Goal: Information Seeking & Learning: Learn about a topic

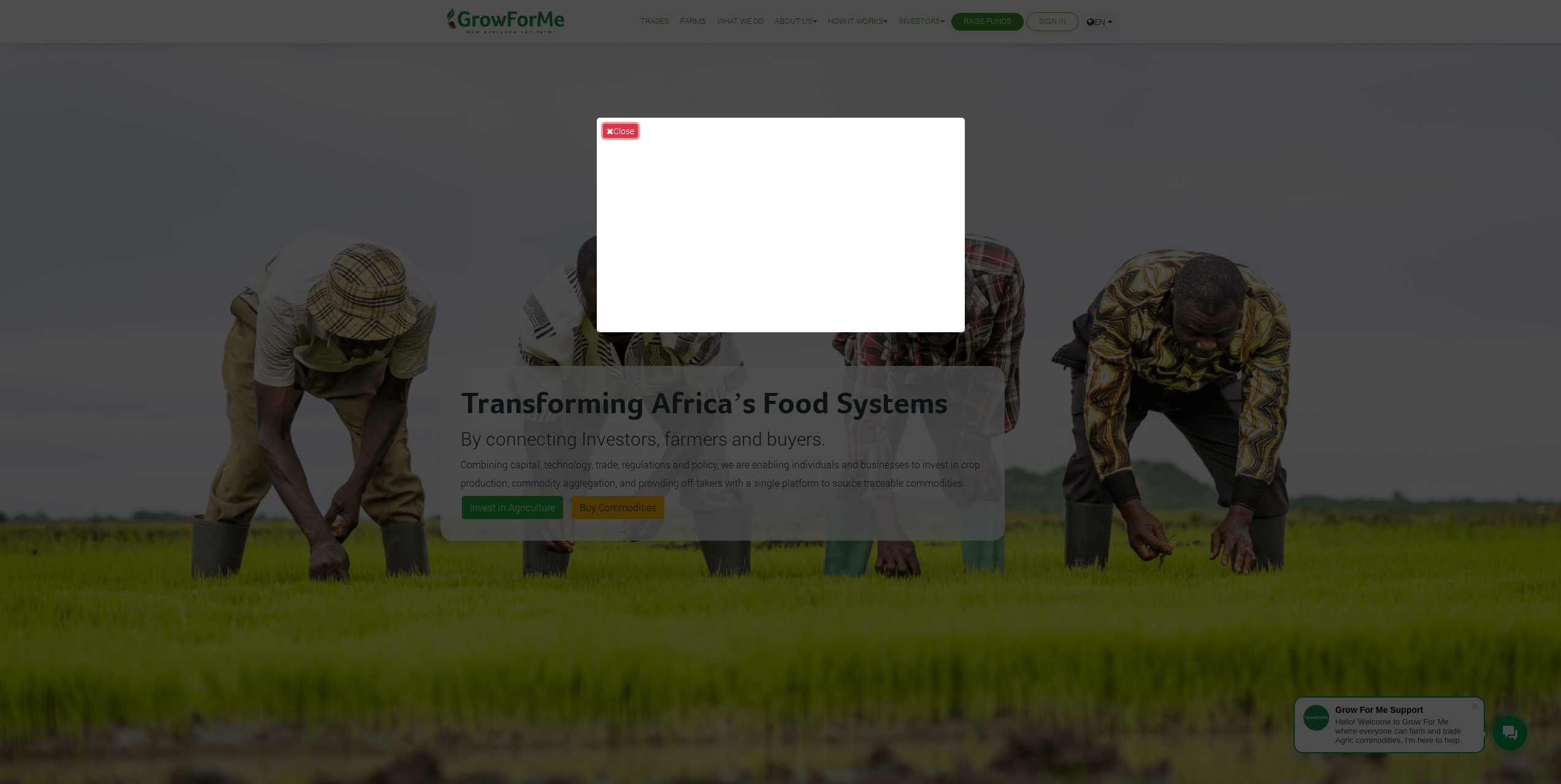
click at [633, 128] on button "Close" at bounding box center [620, 131] width 35 height 14
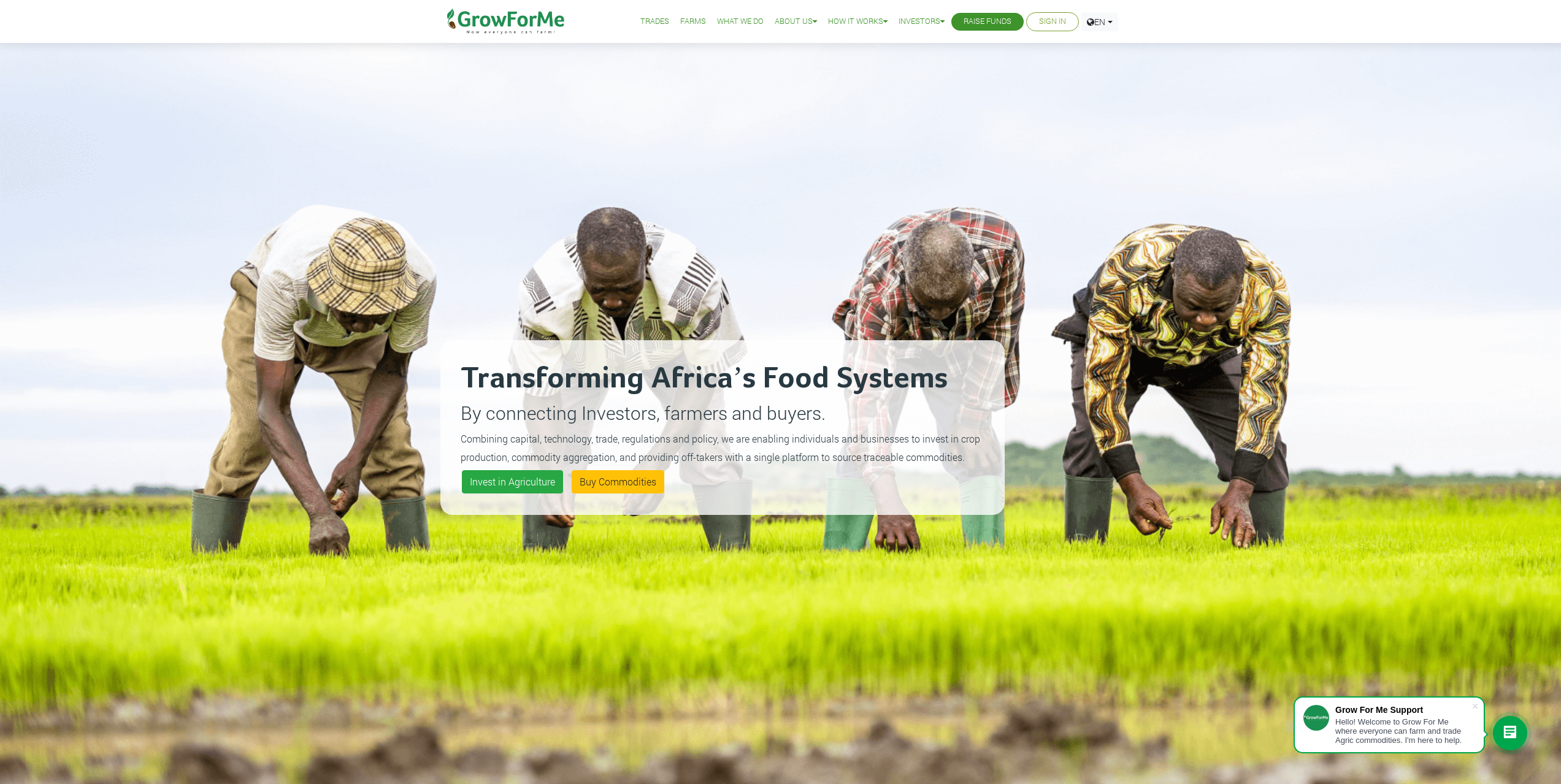
scroll to position [61, 0]
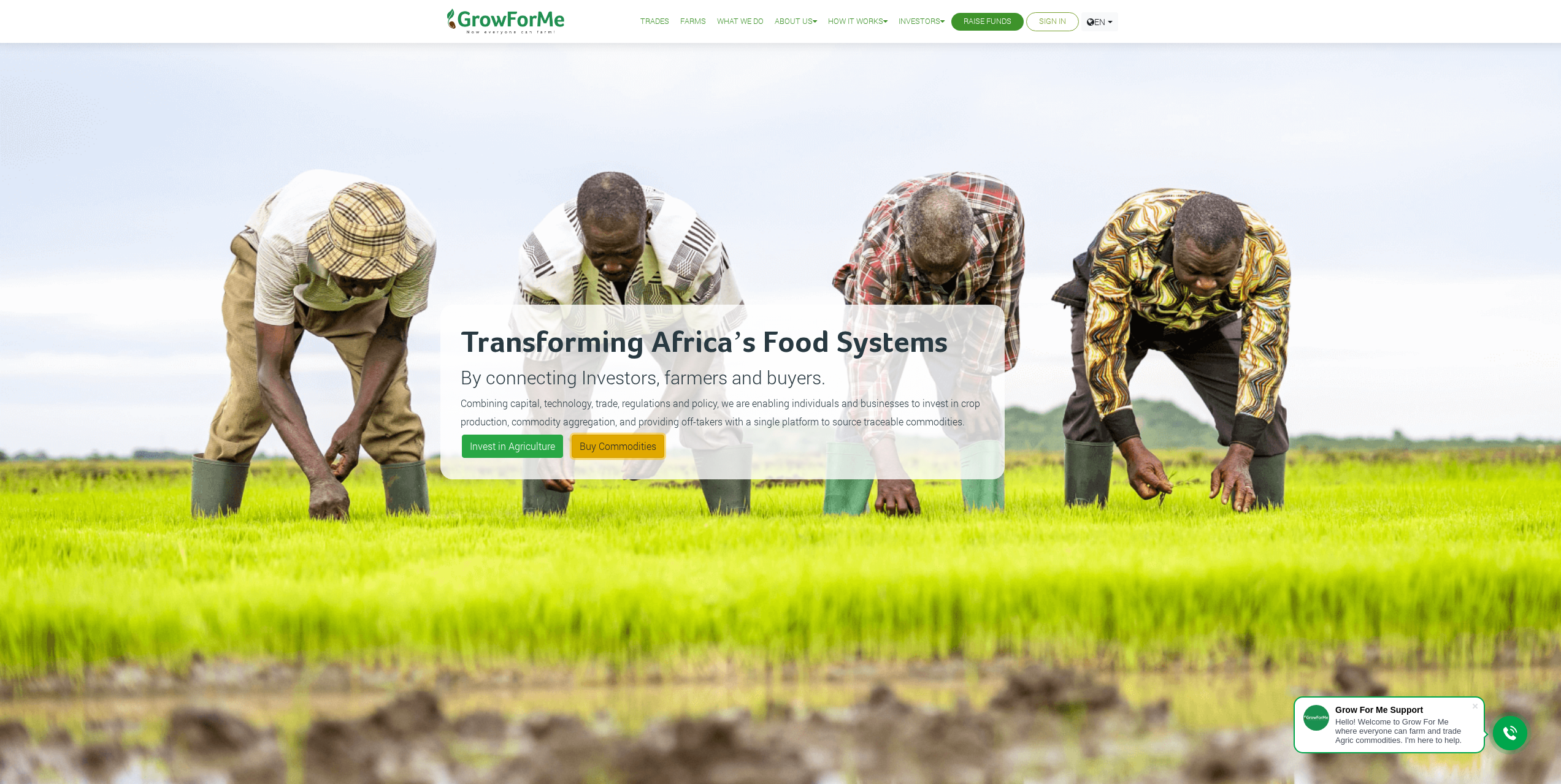
click at [583, 444] on link "Buy Commodities" at bounding box center [618, 446] width 93 height 23
click at [681, 23] on link "Farms" at bounding box center [693, 21] width 25 height 13
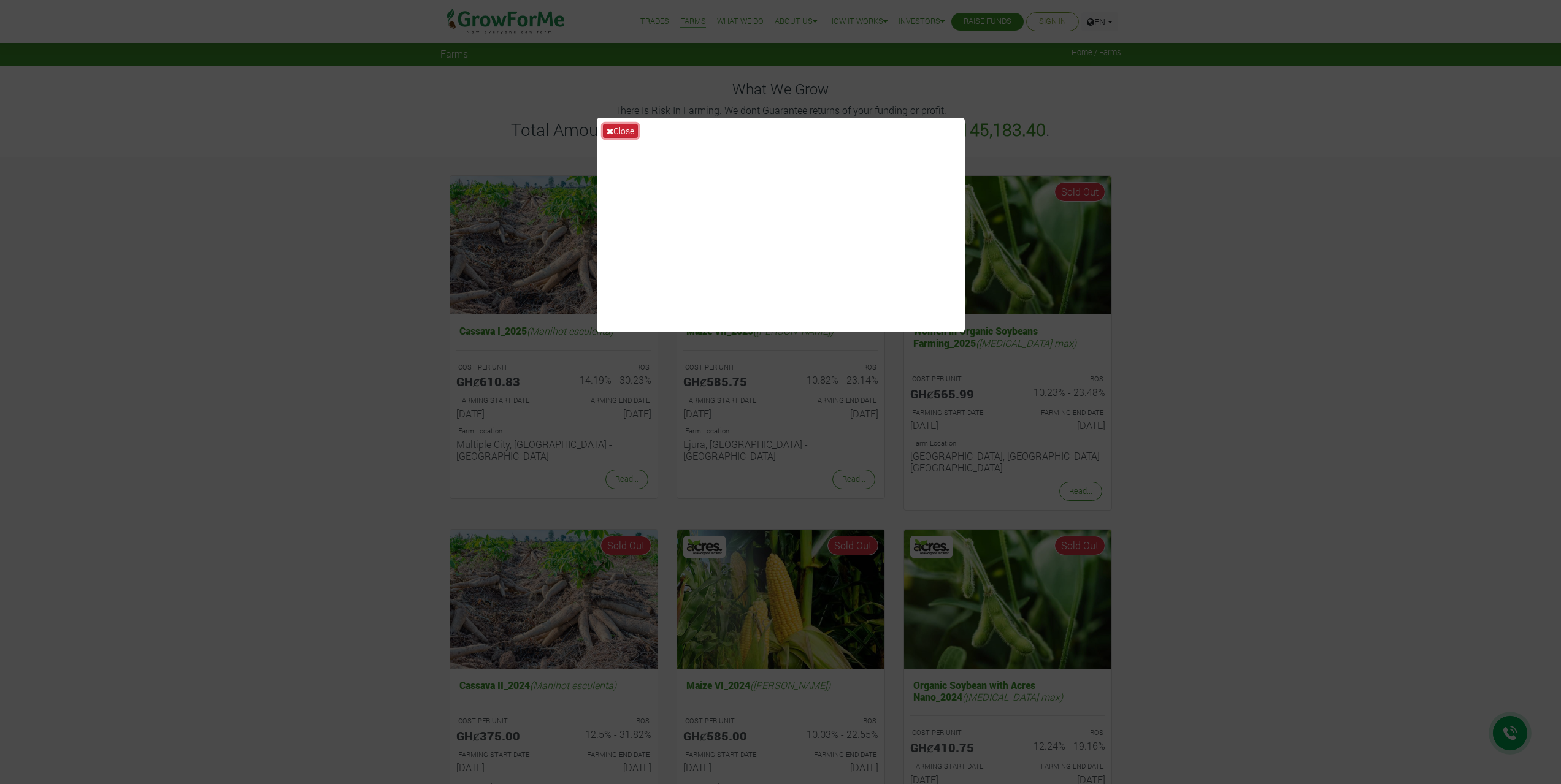
click at [619, 134] on button "Close" at bounding box center [620, 131] width 35 height 14
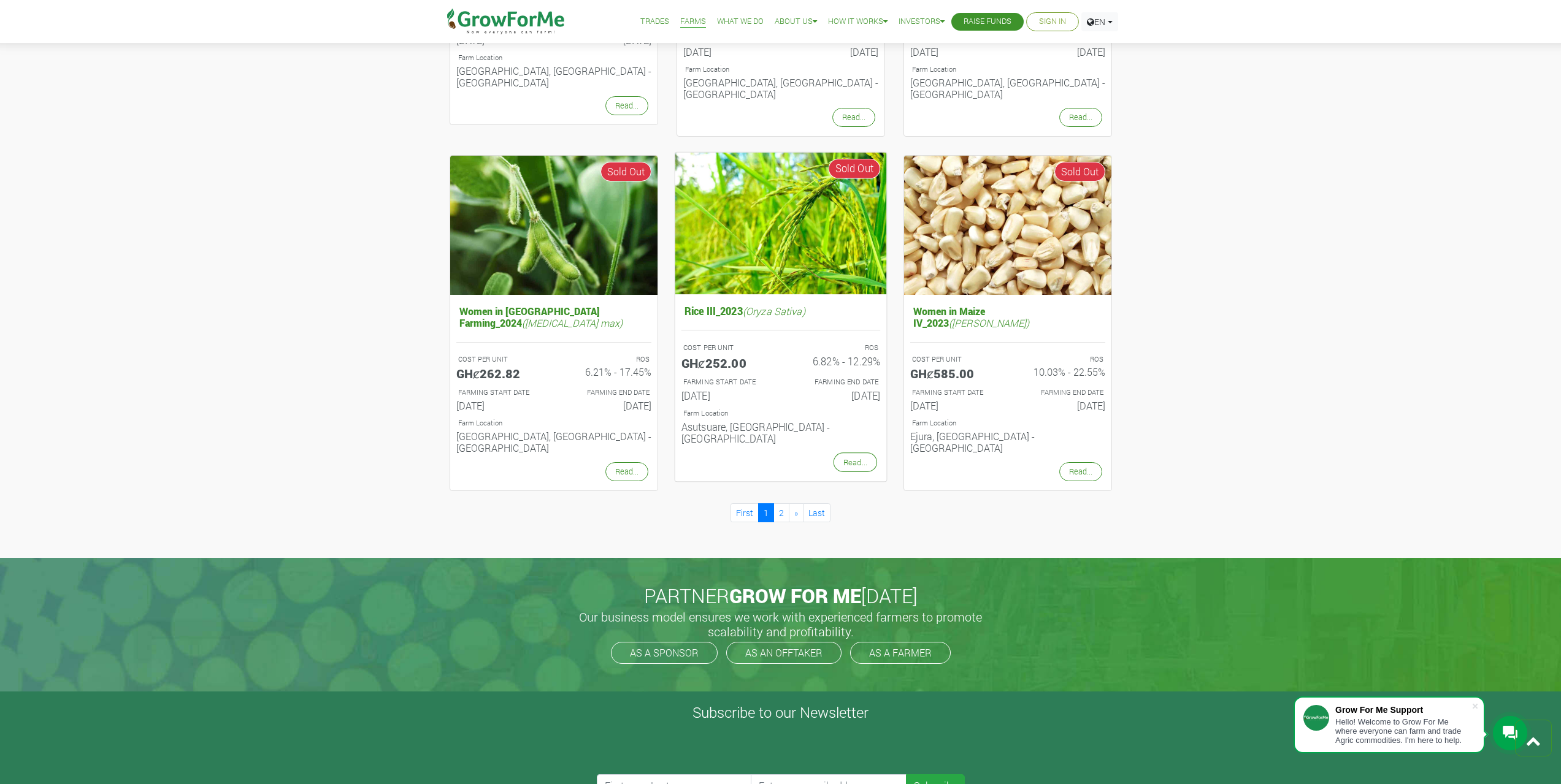
scroll to position [974, 0]
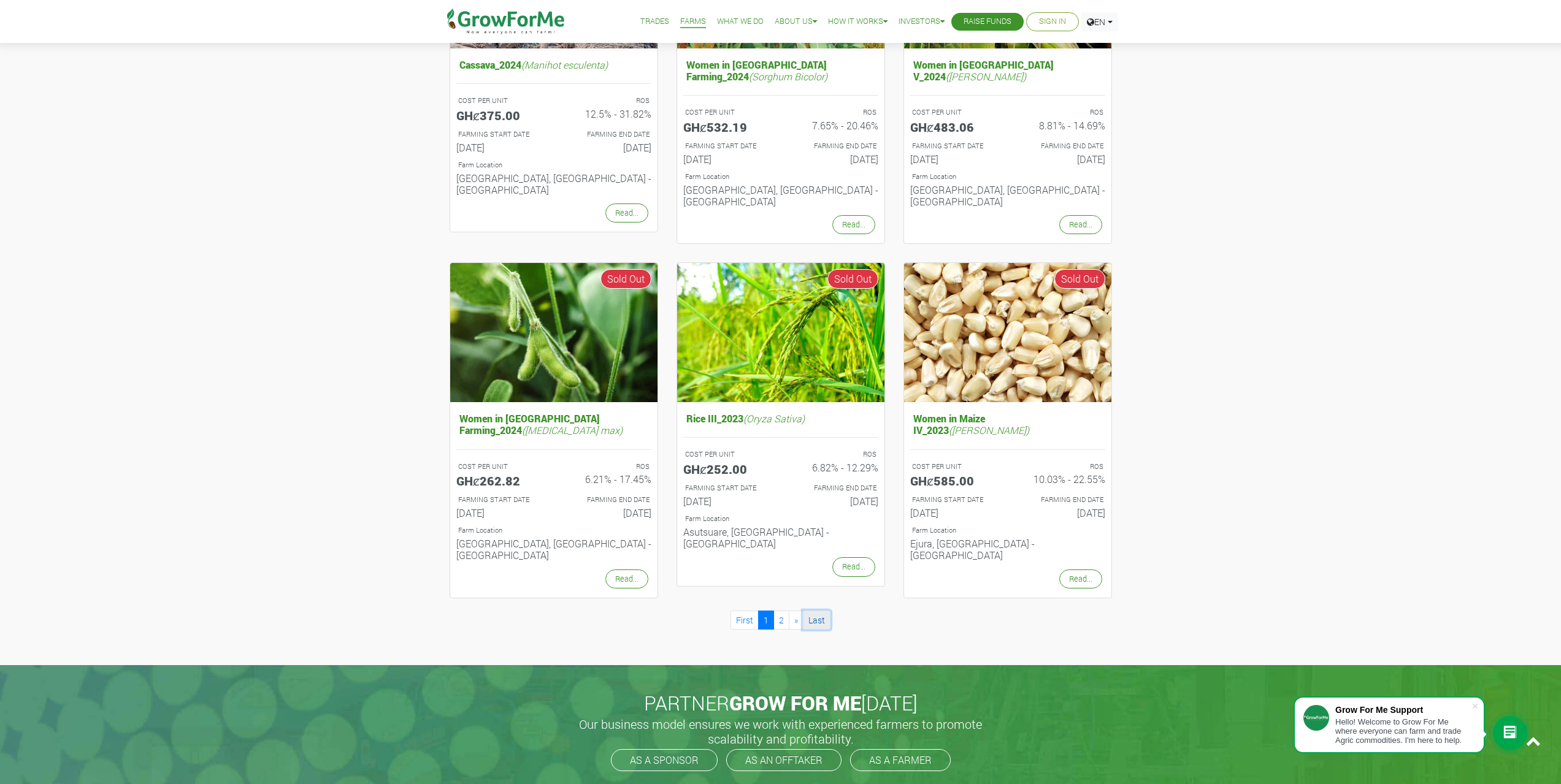
click at [811, 611] on link "Last" at bounding box center [817, 620] width 27 height 19
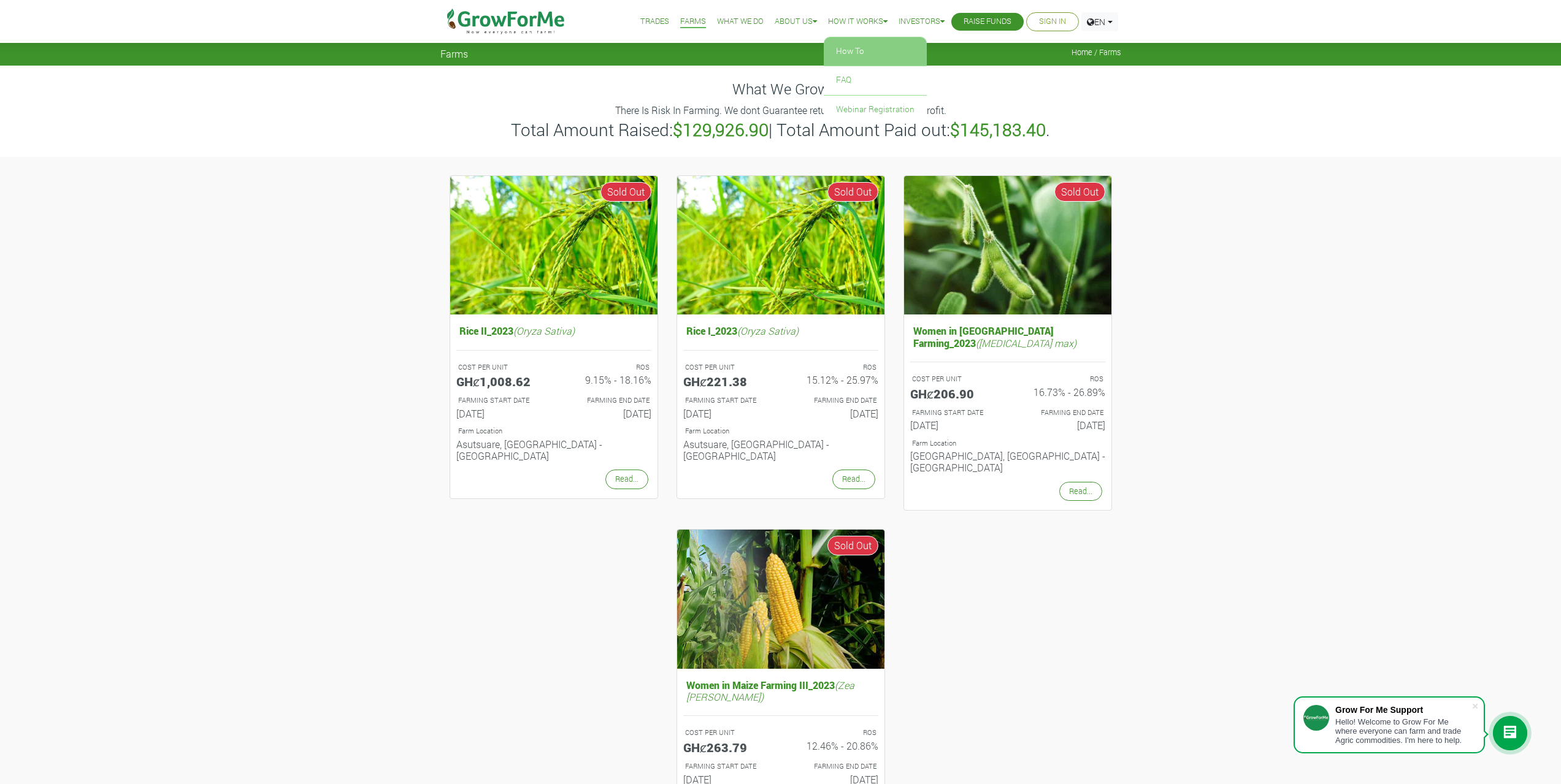
click at [858, 43] on link "How To" at bounding box center [875, 51] width 103 height 28
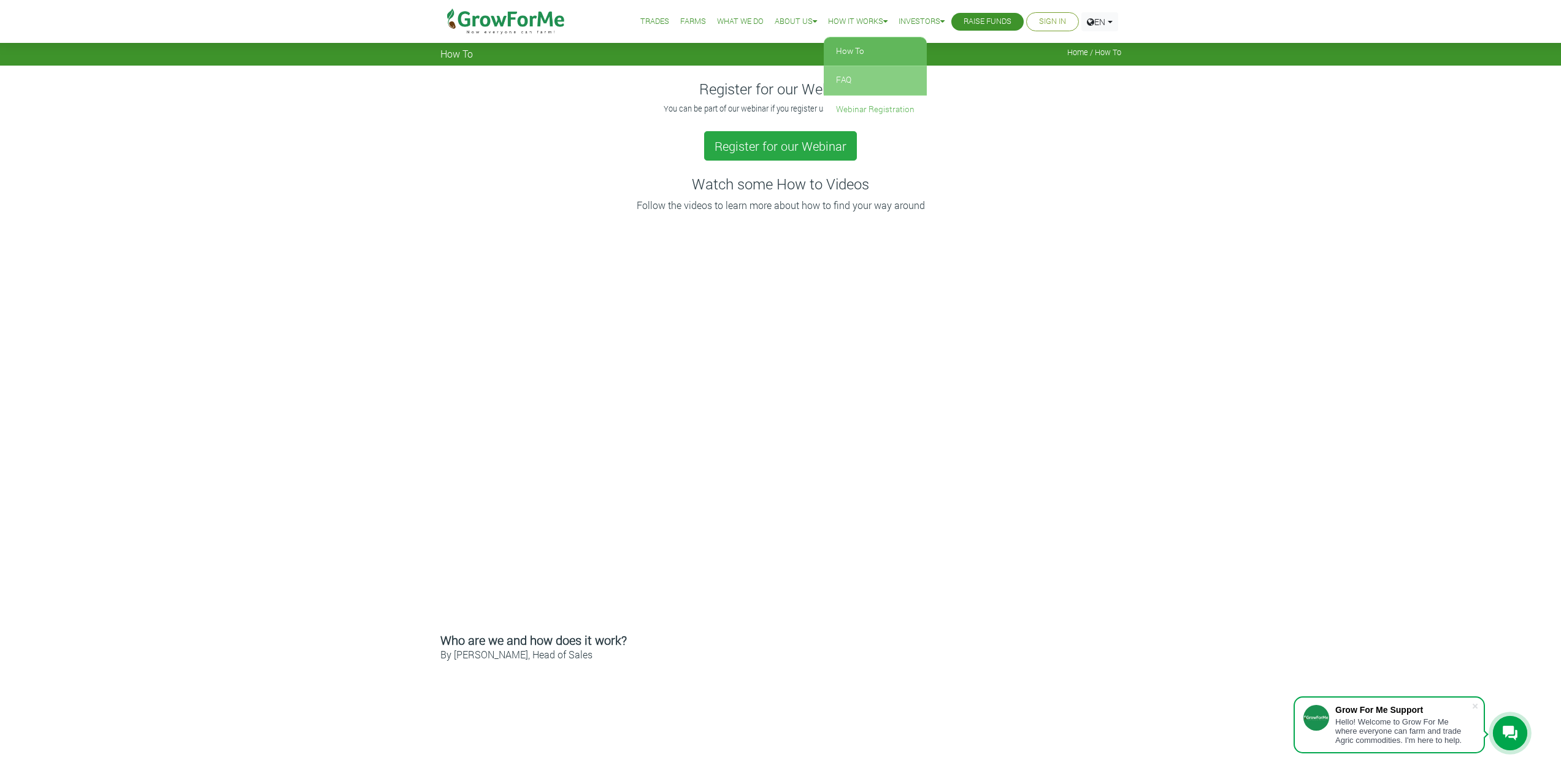
click at [859, 71] on link "FAQ" at bounding box center [875, 80] width 103 height 28
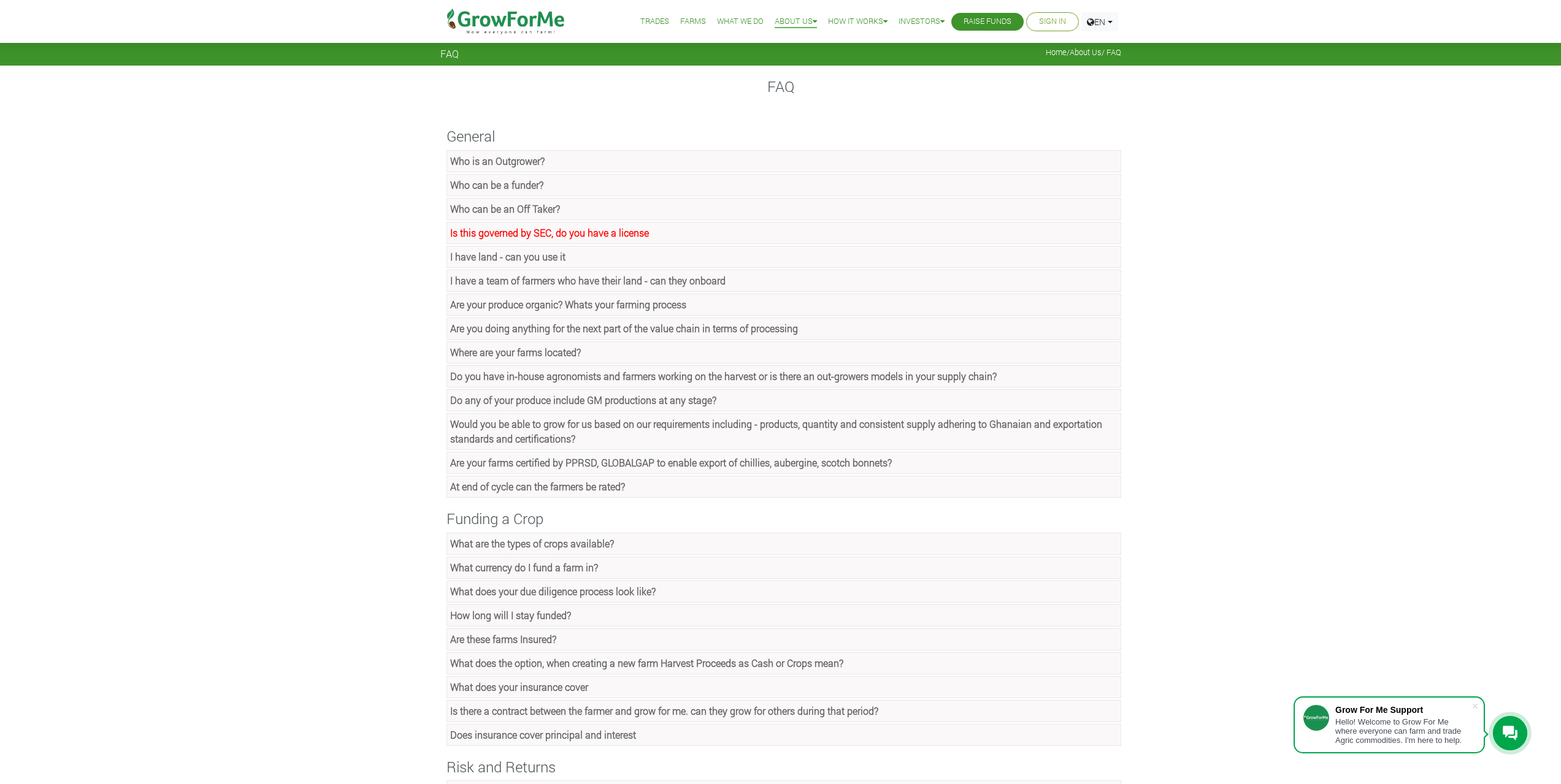
click at [546, 166] on link "Who is an Outgrower?" at bounding box center [784, 161] width 675 height 22
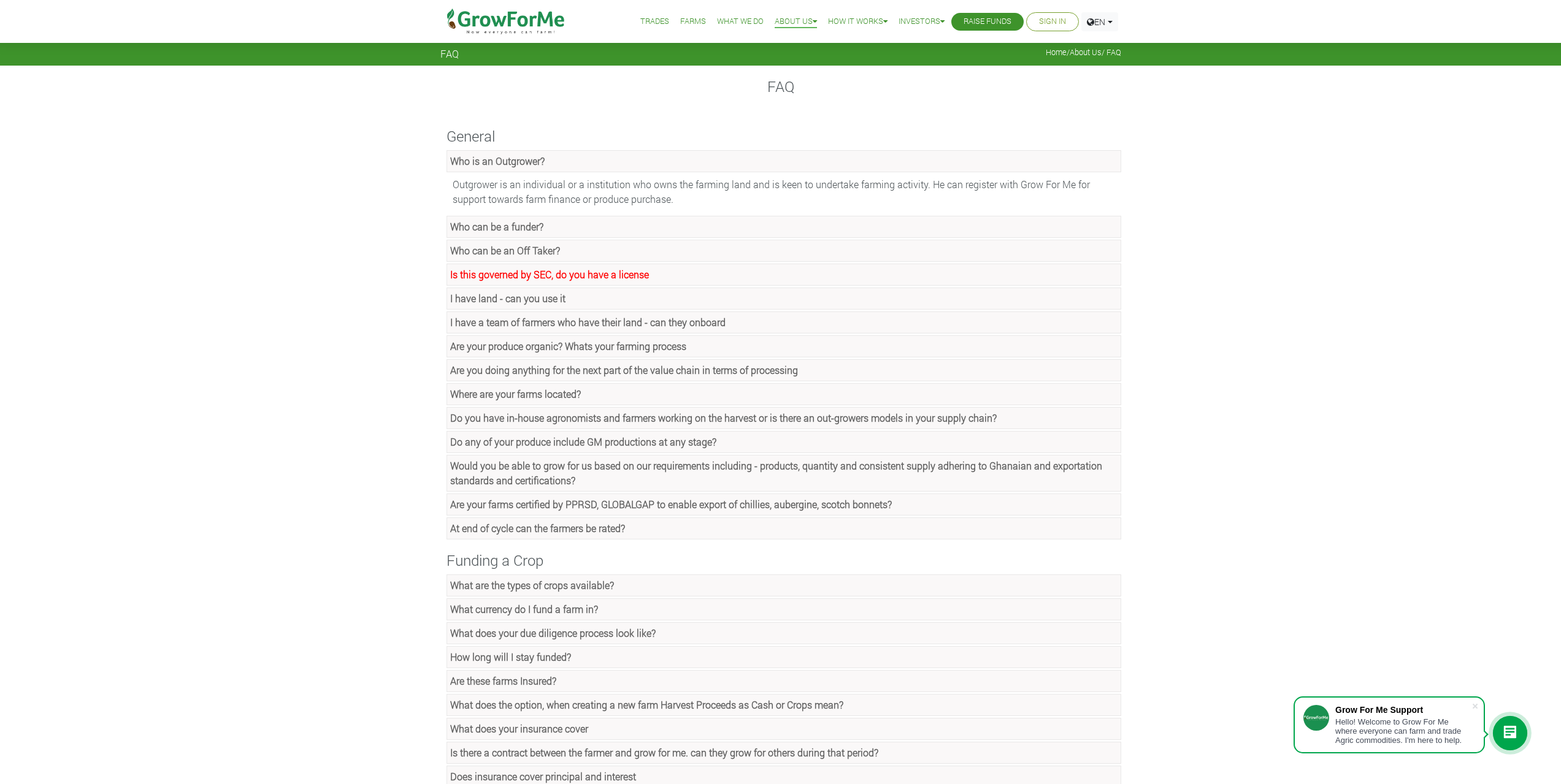
click at [707, 279] on link "Is this governed by SEC, do you have a license" at bounding box center [784, 274] width 675 height 22
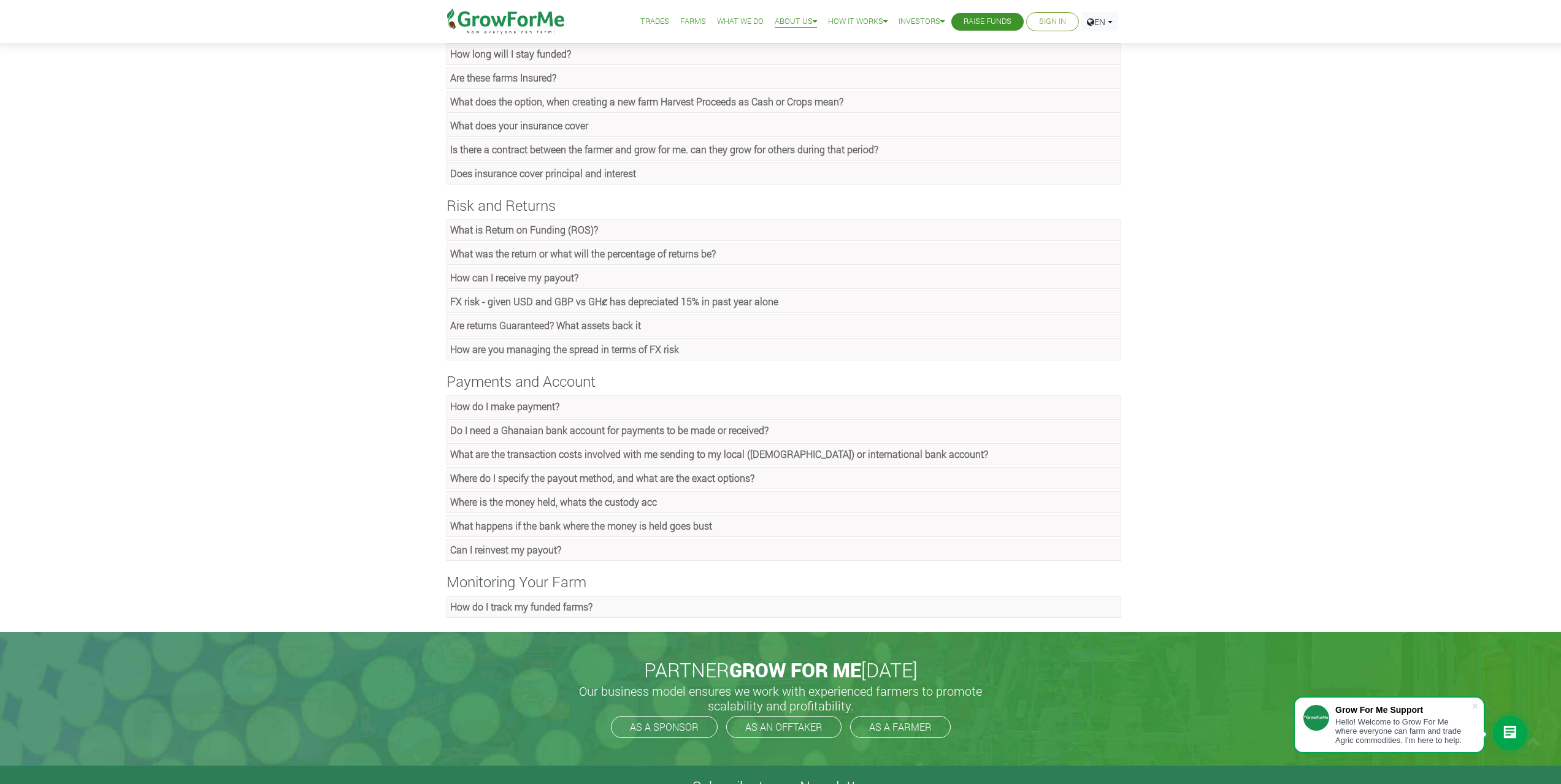
scroll to position [674, 0]
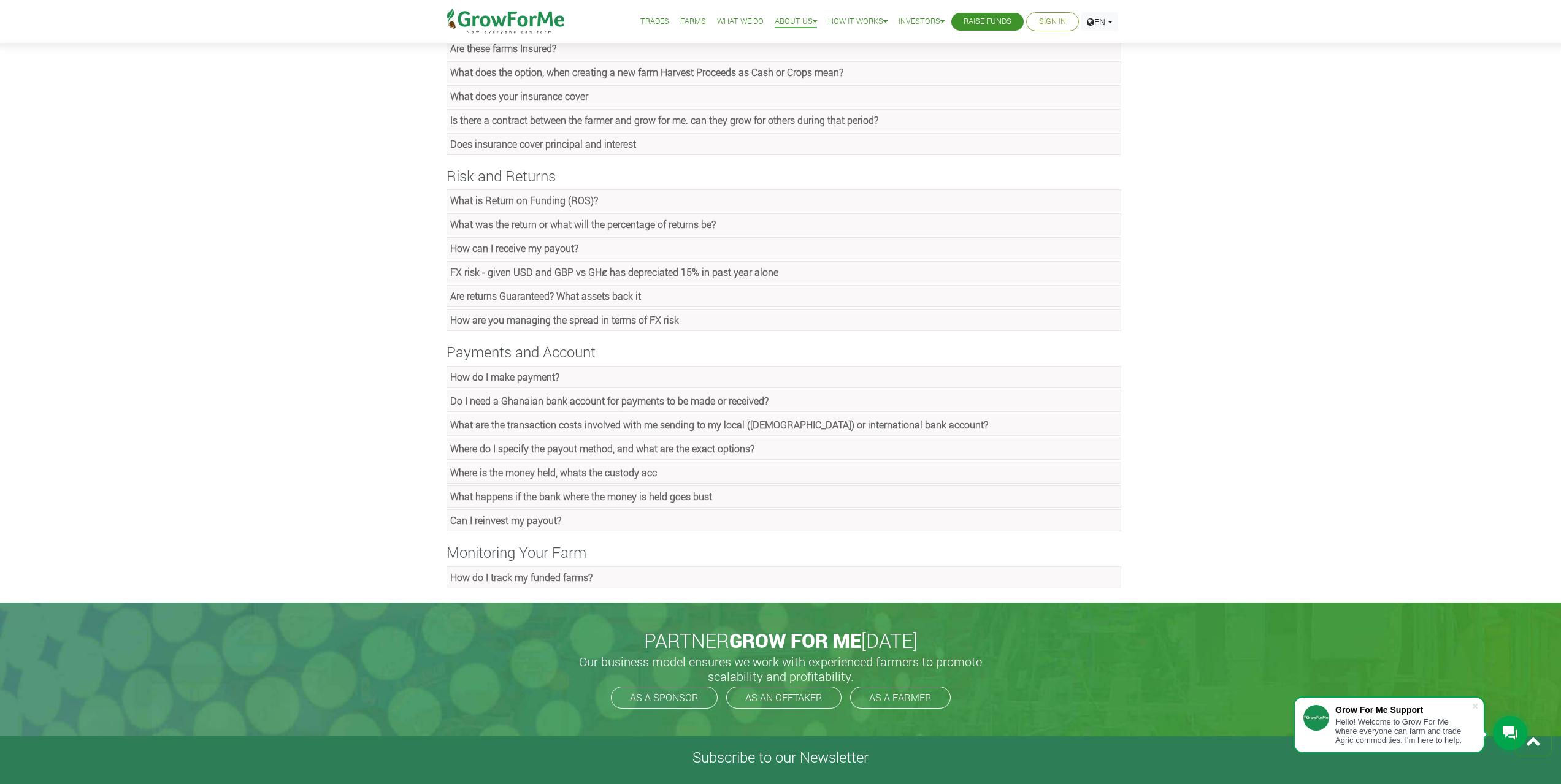
click at [625, 570] on link "How do I track my funded farms?" at bounding box center [784, 578] width 675 height 22
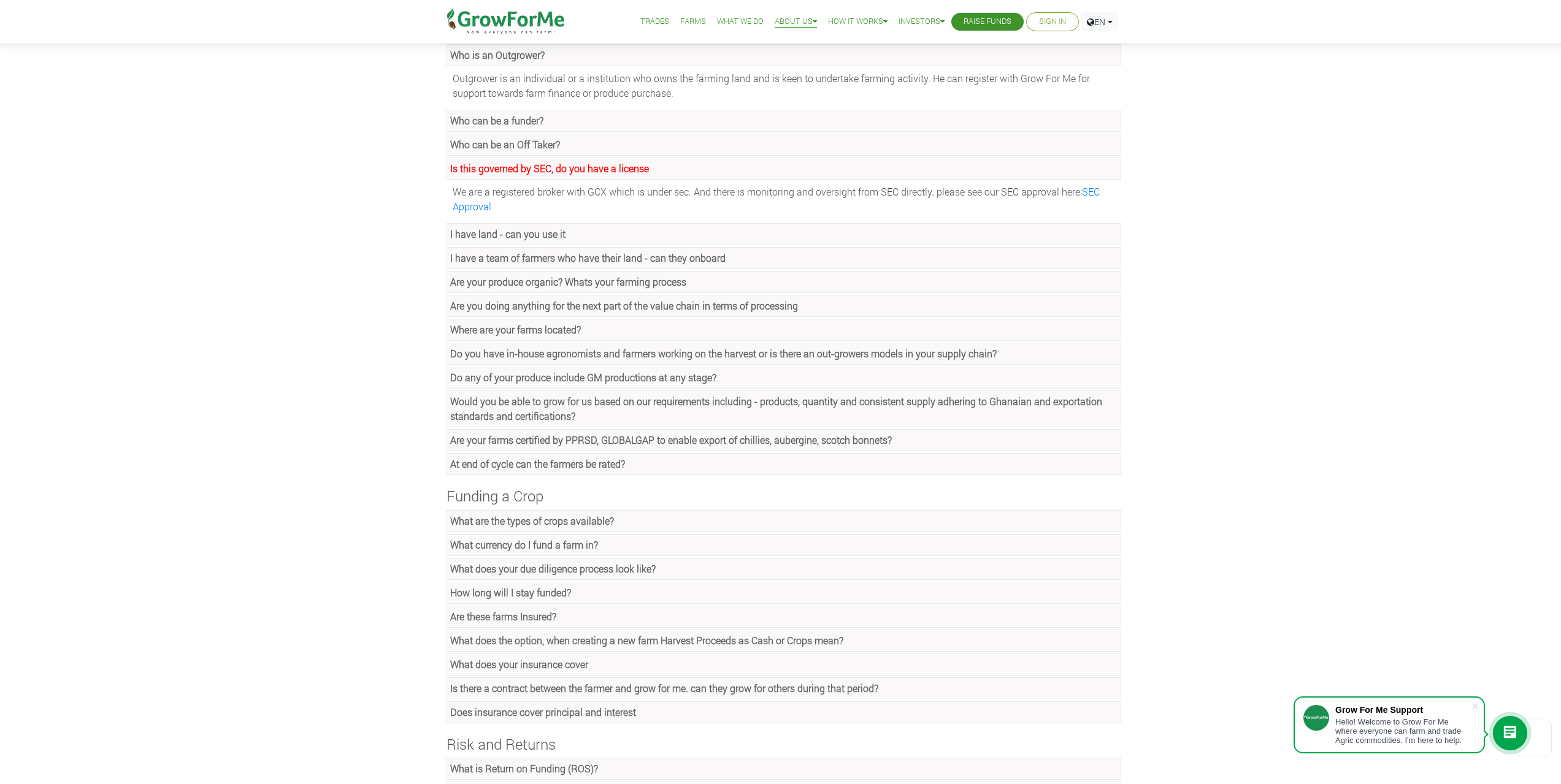
scroll to position [0, 0]
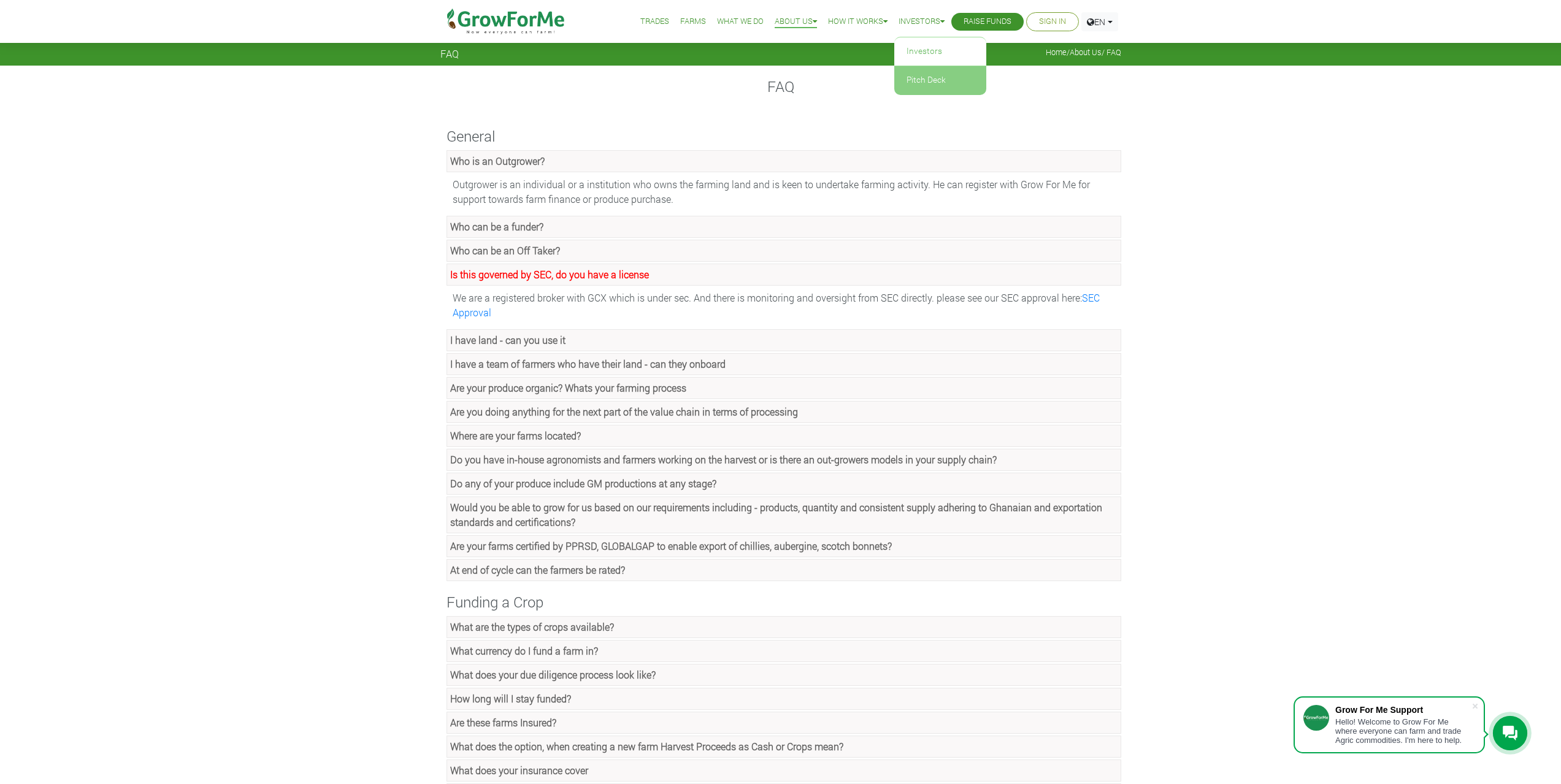
click at [935, 84] on link "Pitch Deck" at bounding box center [941, 80] width 92 height 28
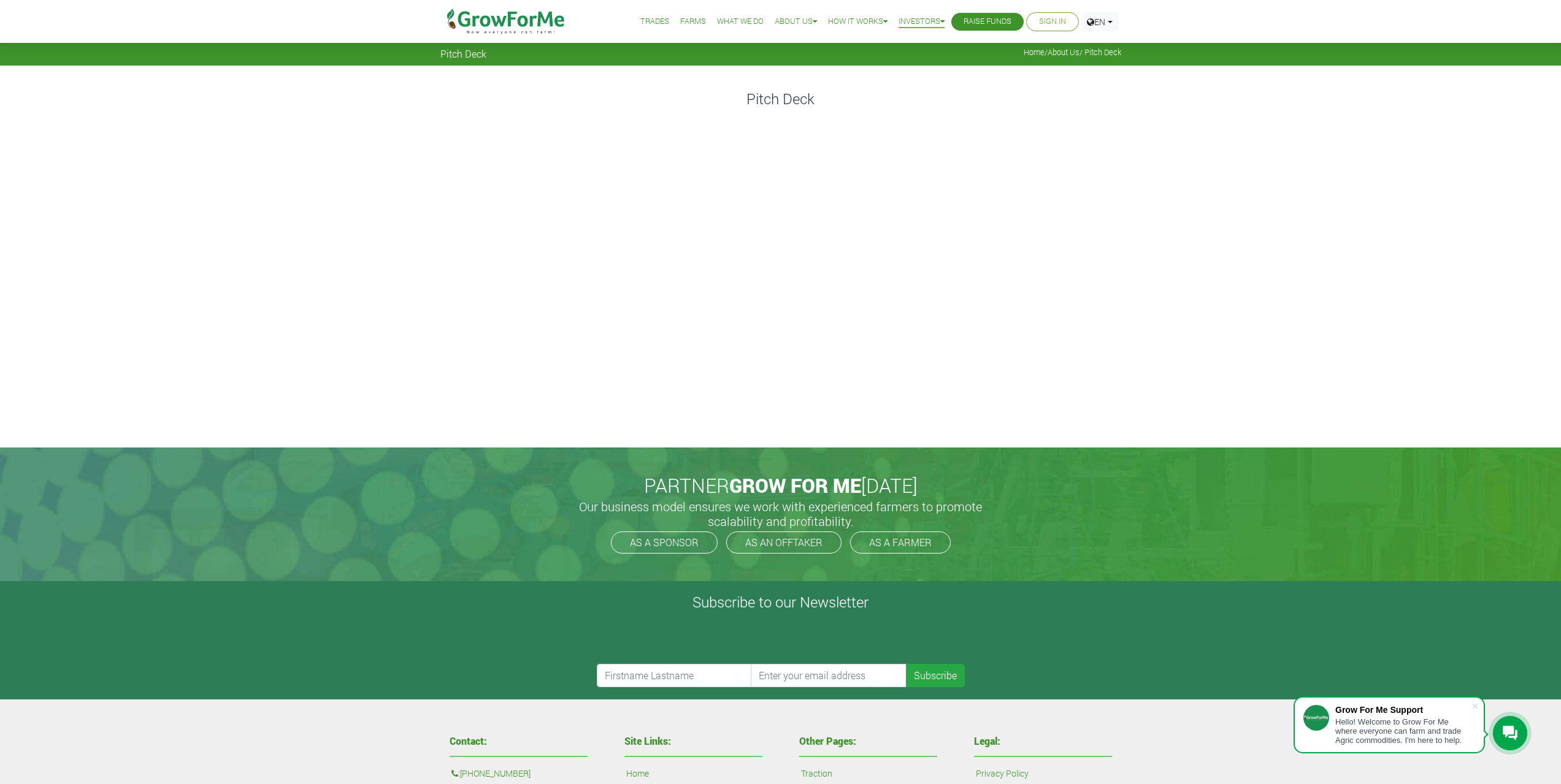
click at [540, 22] on img at bounding box center [506, 21] width 126 height 43
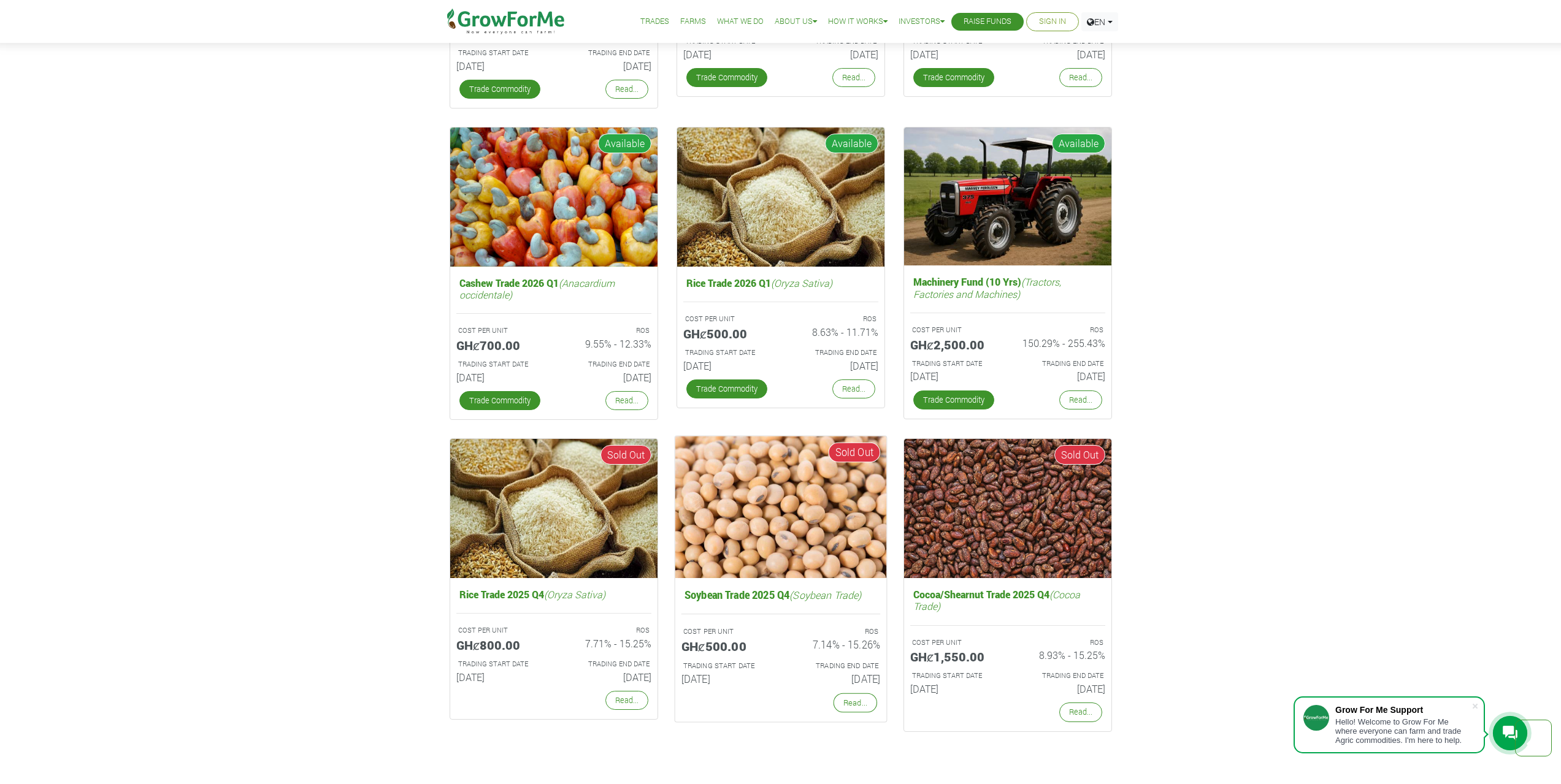
scroll to position [2269, 0]
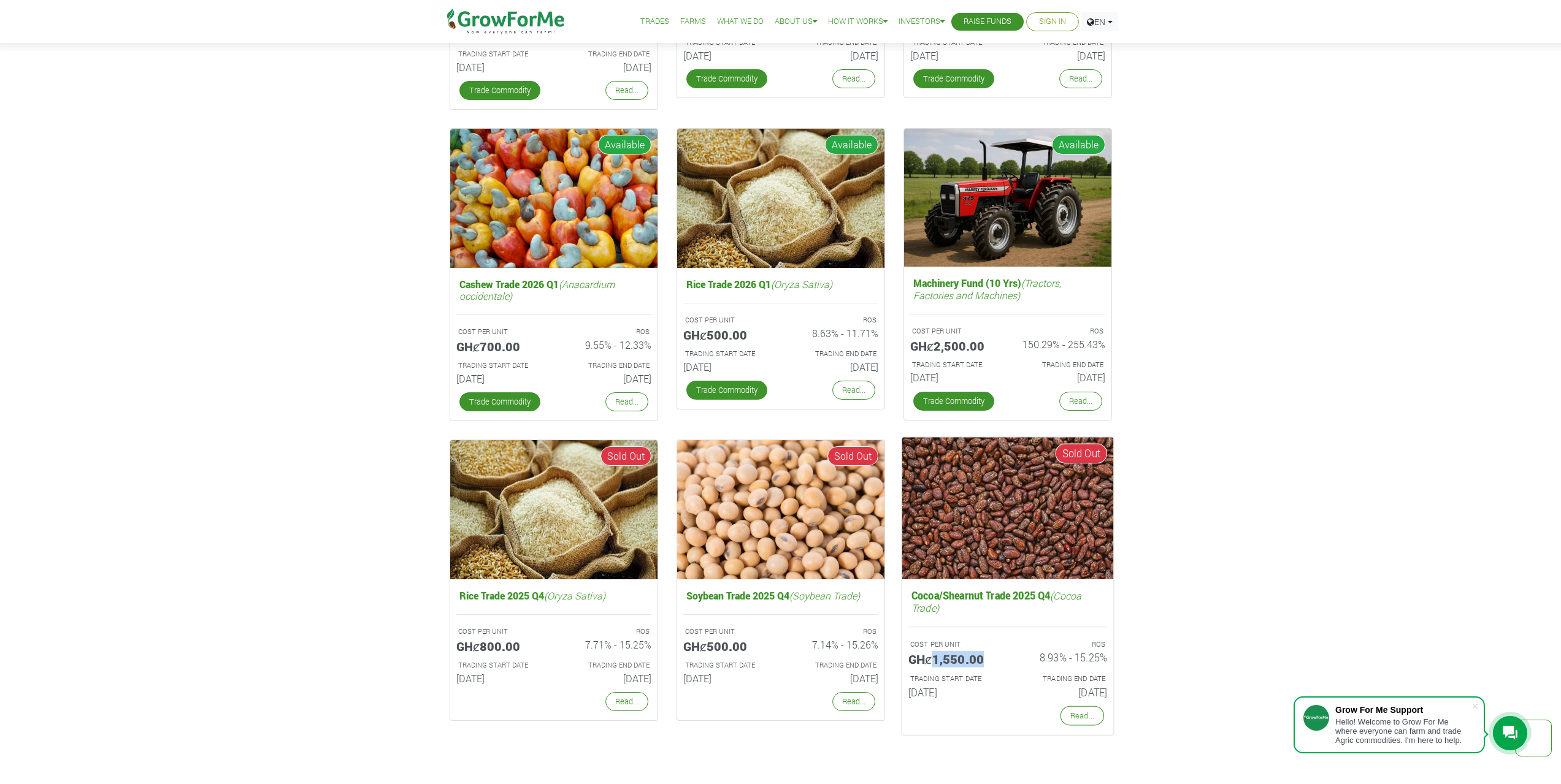
drag, startPoint x: 984, startPoint y: 661, endPoint x: 933, endPoint y: 656, distance: 51.2
click at [933, 656] on h5 "GHȼ1,550.00" at bounding box center [953, 658] width 90 height 14
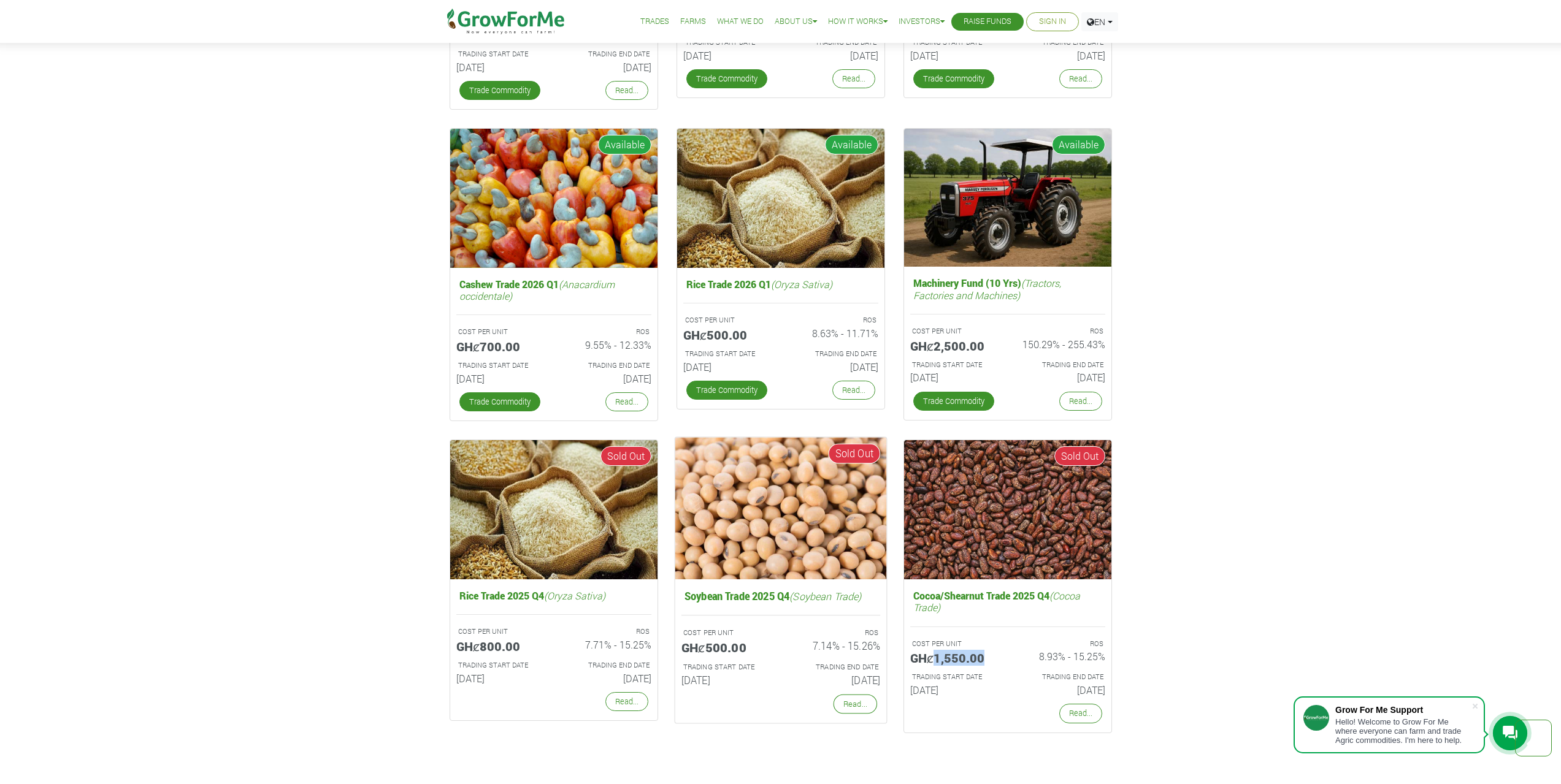
copy h5 "1,550.00"
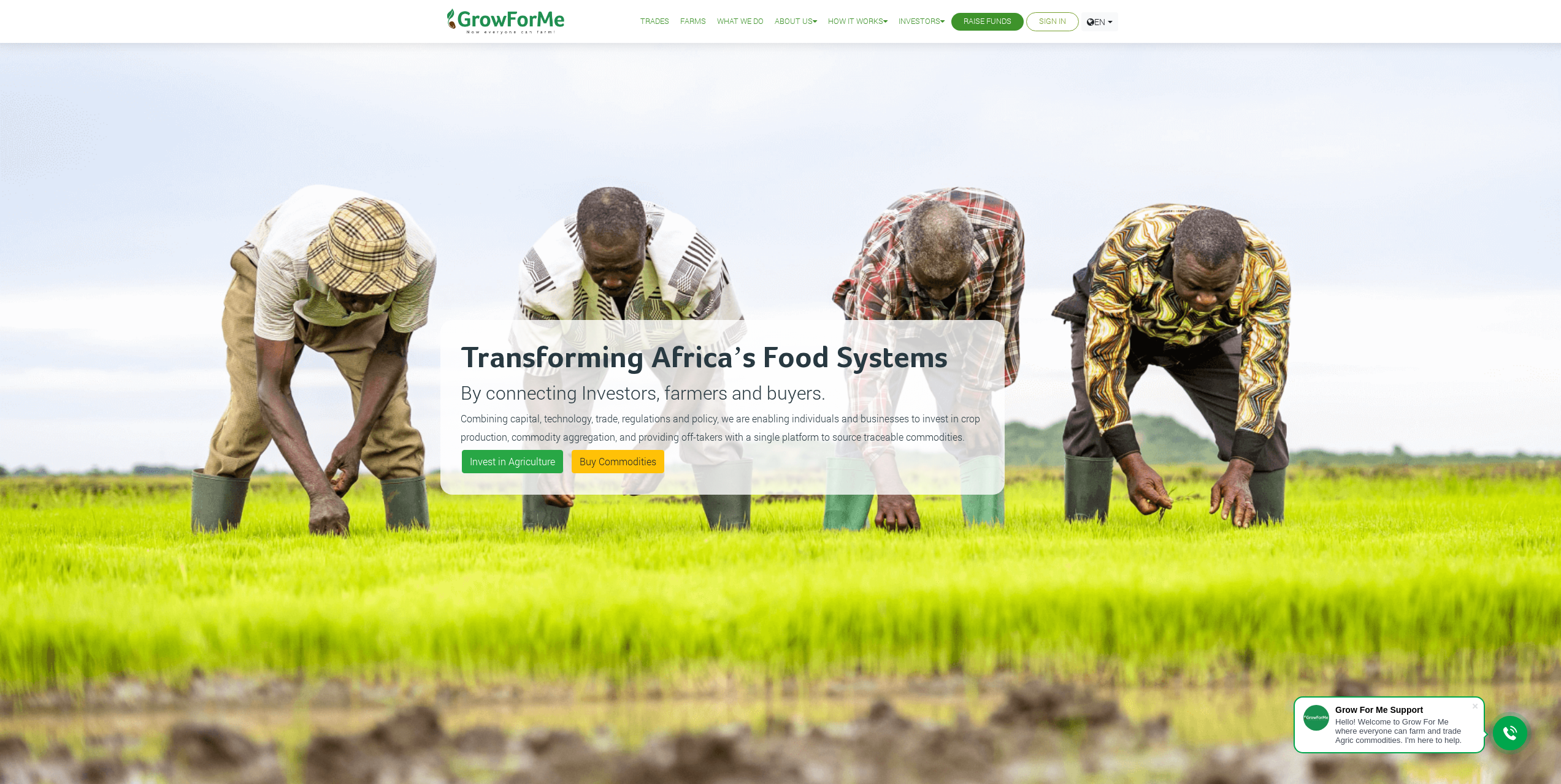
scroll to position [0, 0]
